Goal: Task Accomplishment & Management: Use online tool/utility

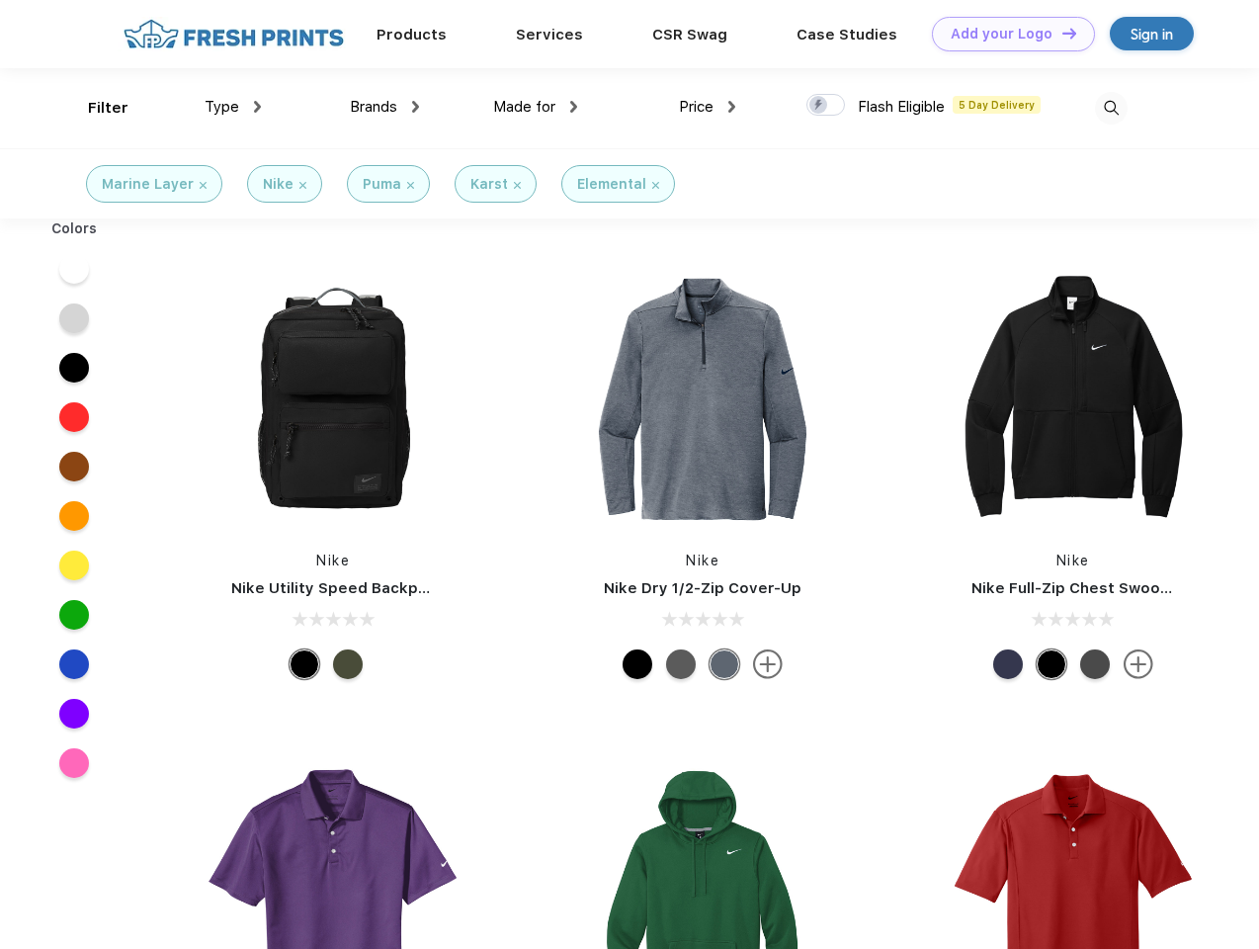
scroll to position [1, 0]
click at [1006, 34] on link "Add your Logo Design Tool" at bounding box center [1013, 34] width 163 height 35
click at [0, 0] on div "Design Tool" at bounding box center [0, 0] width 0 height 0
click at [1060, 33] on link "Add your Logo Design Tool" at bounding box center [1013, 34] width 163 height 35
click at [95, 108] on div "Filter" at bounding box center [108, 108] width 41 height 23
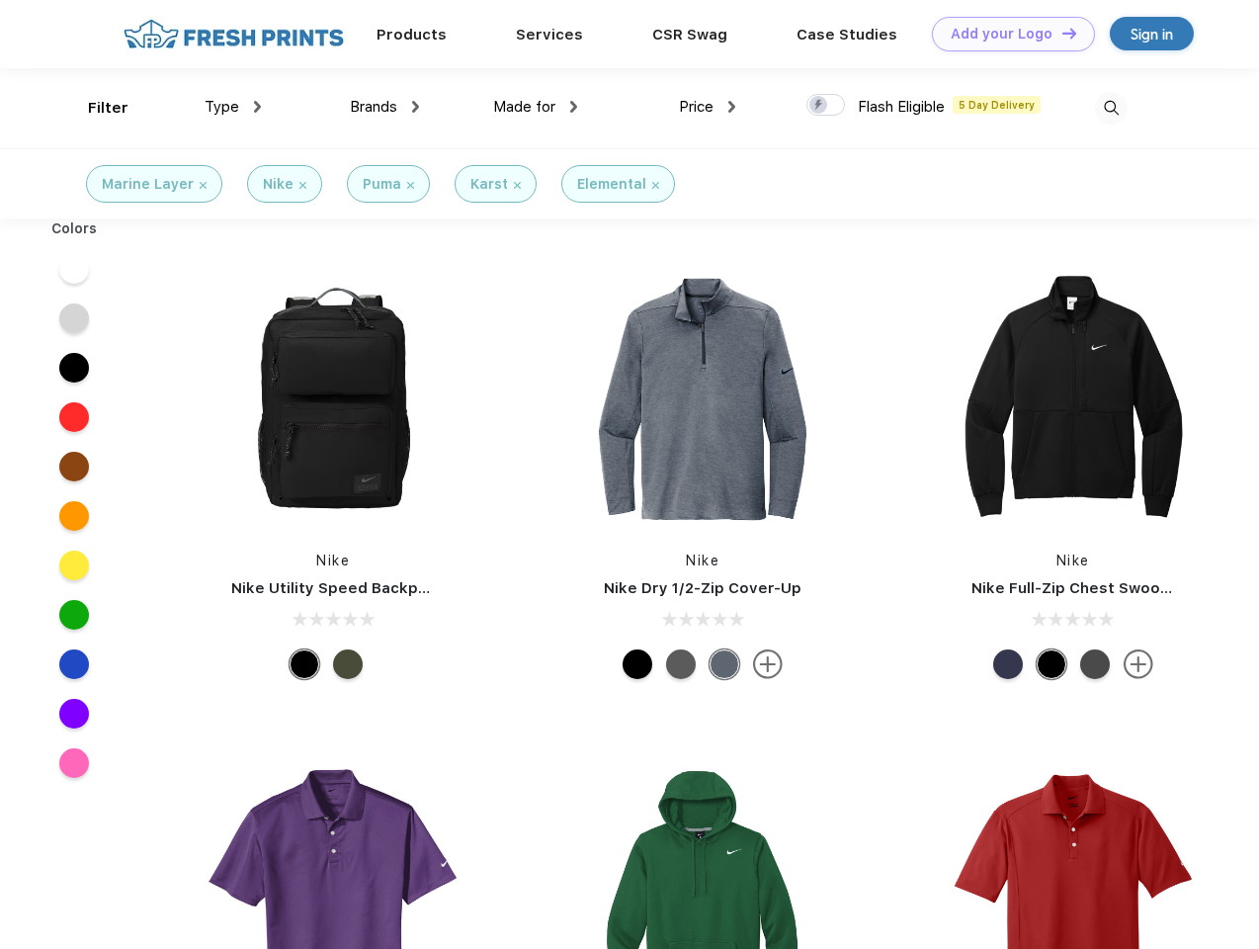
click at [233, 107] on span "Type" at bounding box center [222, 107] width 35 height 18
click at [384, 107] on span "Brands" at bounding box center [373, 107] width 47 height 18
click at [536, 107] on span "Made for" at bounding box center [524, 107] width 62 height 18
click at [708, 107] on span "Price" at bounding box center [696, 107] width 35 height 18
click at [826, 106] on div at bounding box center [825, 105] width 39 height 22
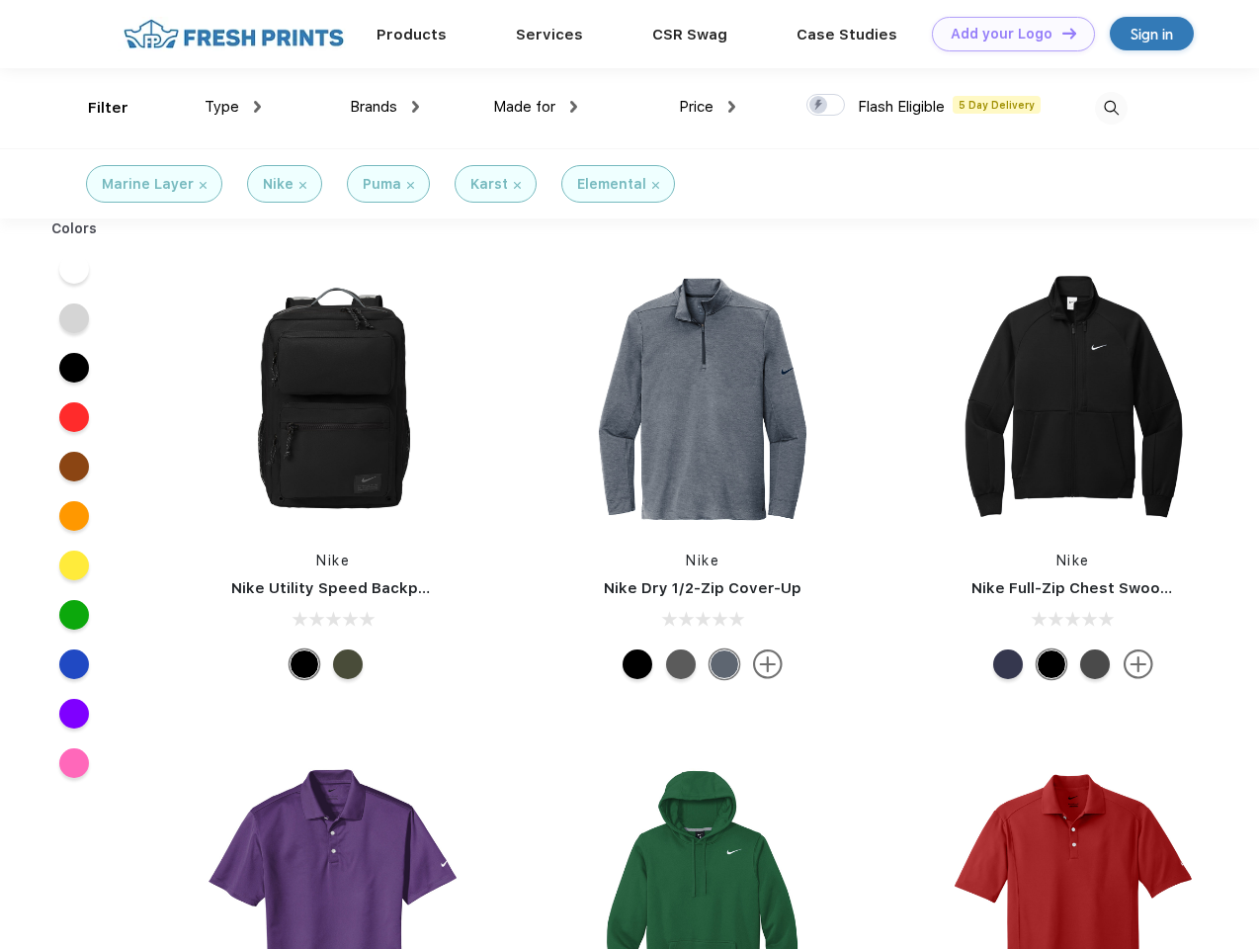
click at [819, 106] on input "checkbox" at bounding box center [812, 99] width 13 height 13
click at [1111, 108] on img at bounding box center [1111, 108] width 33 height 33
